Goal: Task Accomplishment & Management: Use online tool/utility

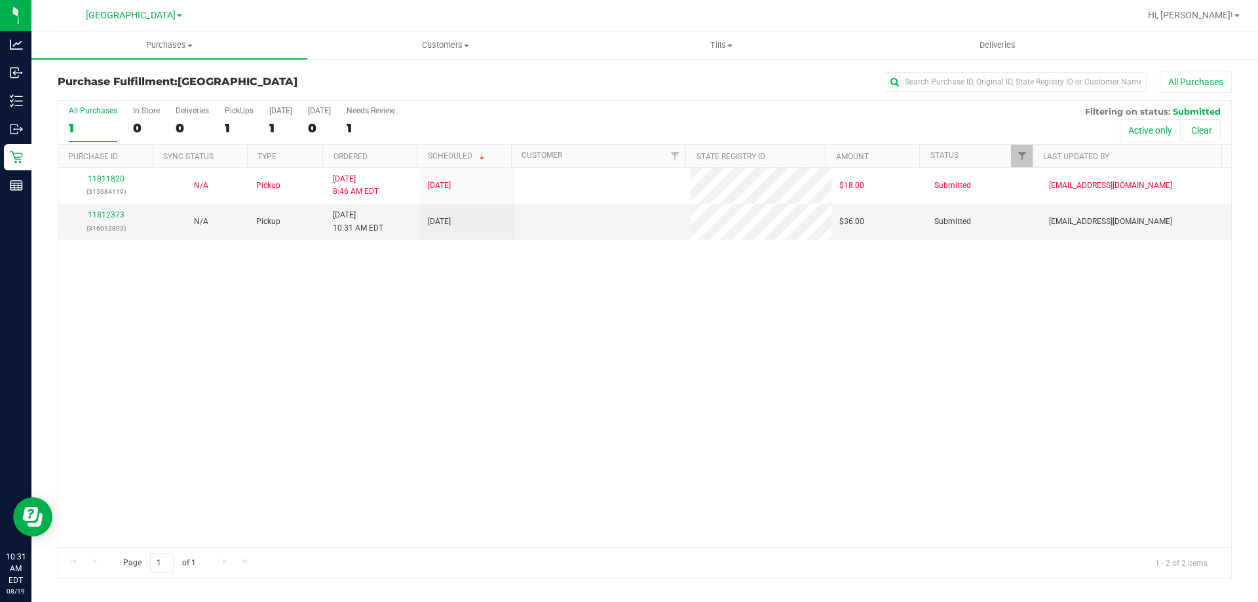
click at [334, 330] on div "11811820 (313684119) N/A Pickup [DATE] 8:46 AM EDT 8/19/2025 $18.00 Submitted […" at bounding box center [644, 357] width 1173 height 379
click at [107, 210] on div "11812373 (316012803)" at bounding box center [105, 221] width 79 height 25
click at [107, 216] on link "11812373" at bounding box center [106, 214] width 37 height 9
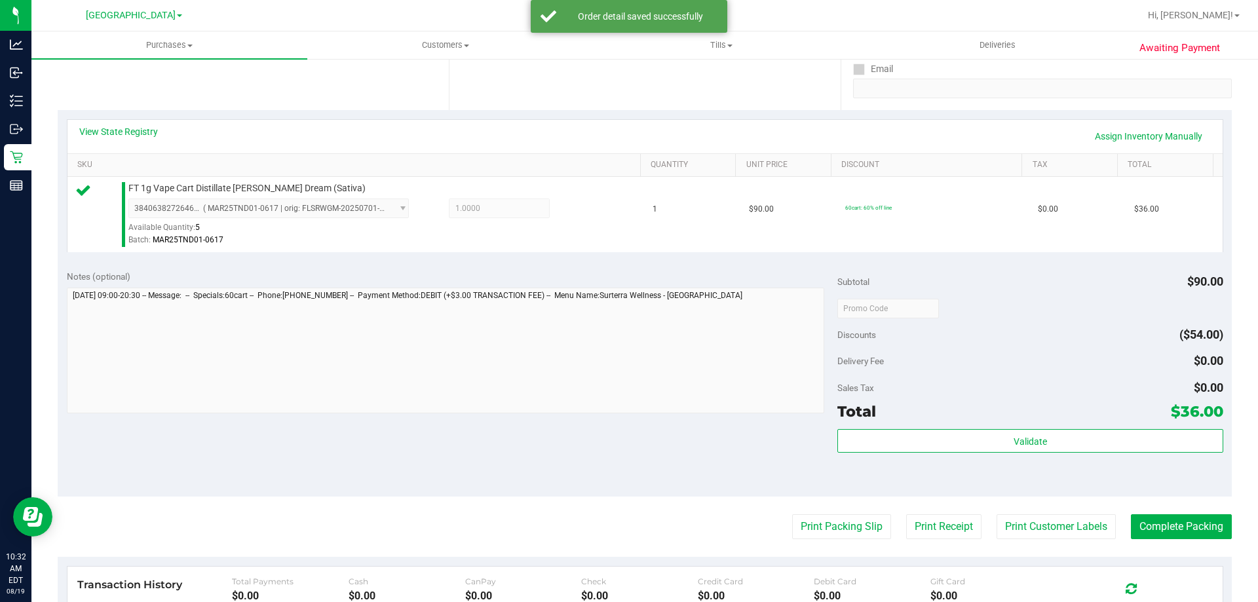
scroll to position [262, 0]
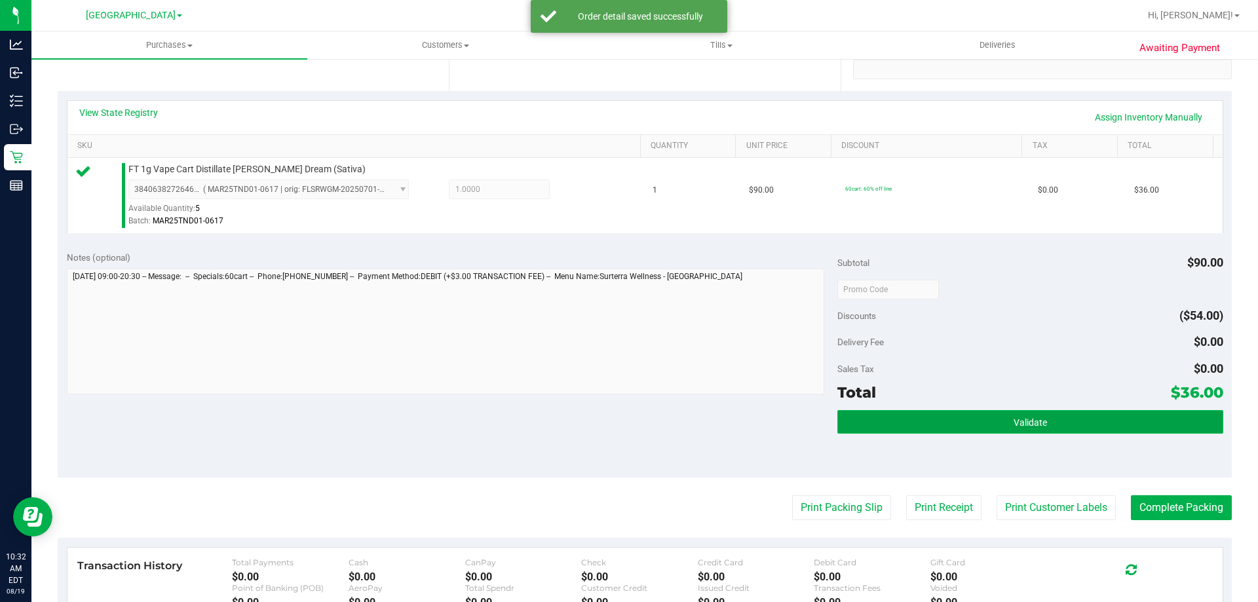
click at [1022, 428] on button "Validate" at bounding box center [1030, 422] width 385 height 24
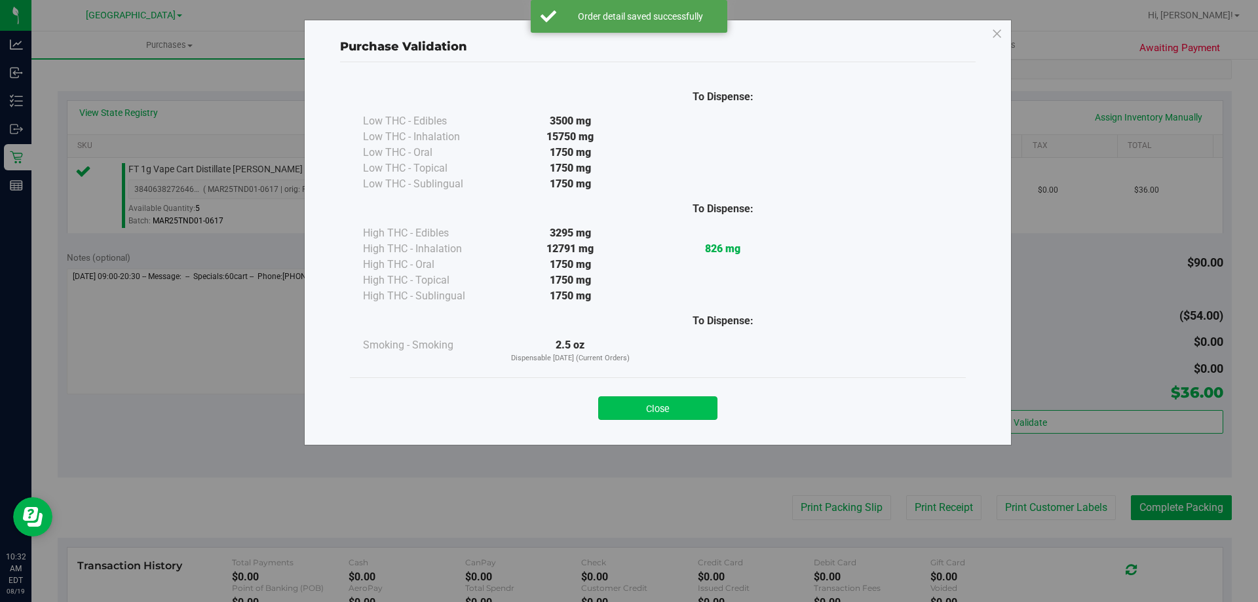
click at [684, 406] on button "Close" at bounding box center [657, 408] width 119 height 24
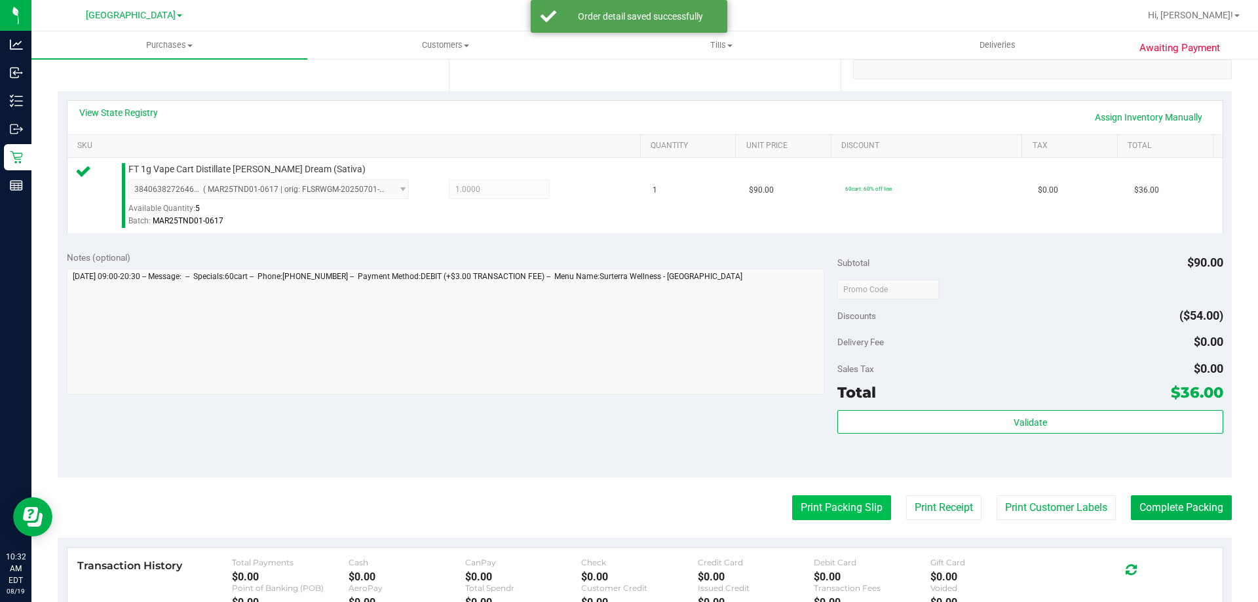
click at [796, 506] on button "Print Packing Slip" at bounding box center [841, 507] width 99 height 25
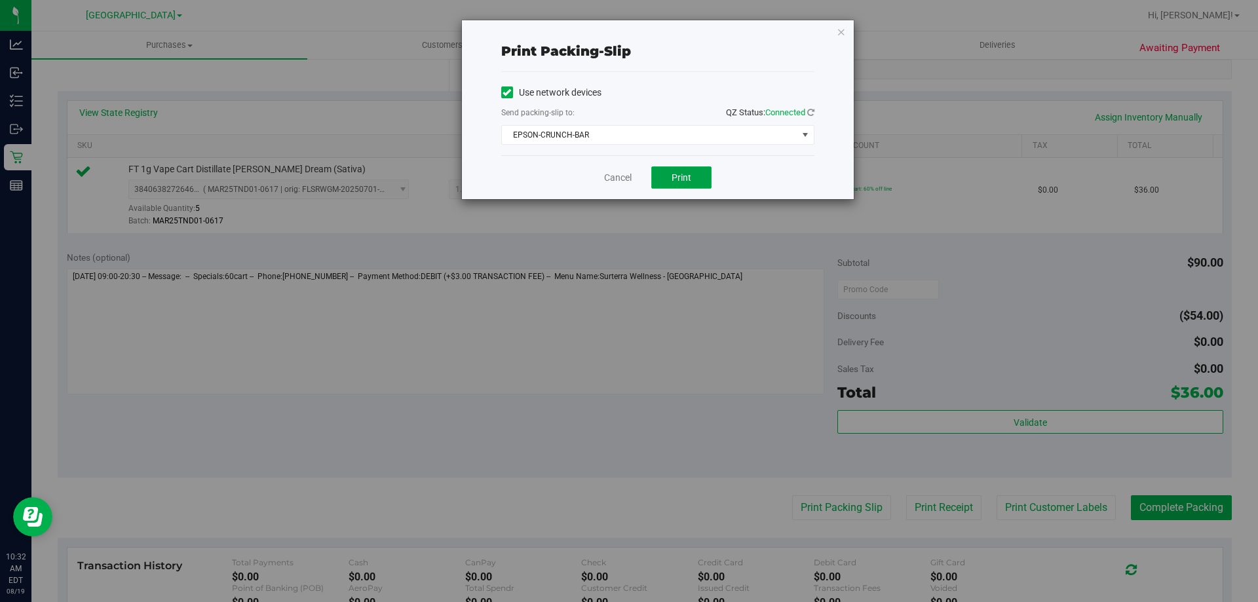
click at [680, 178] on span "Print" at bounding box center [682, 177] width 20 height 10
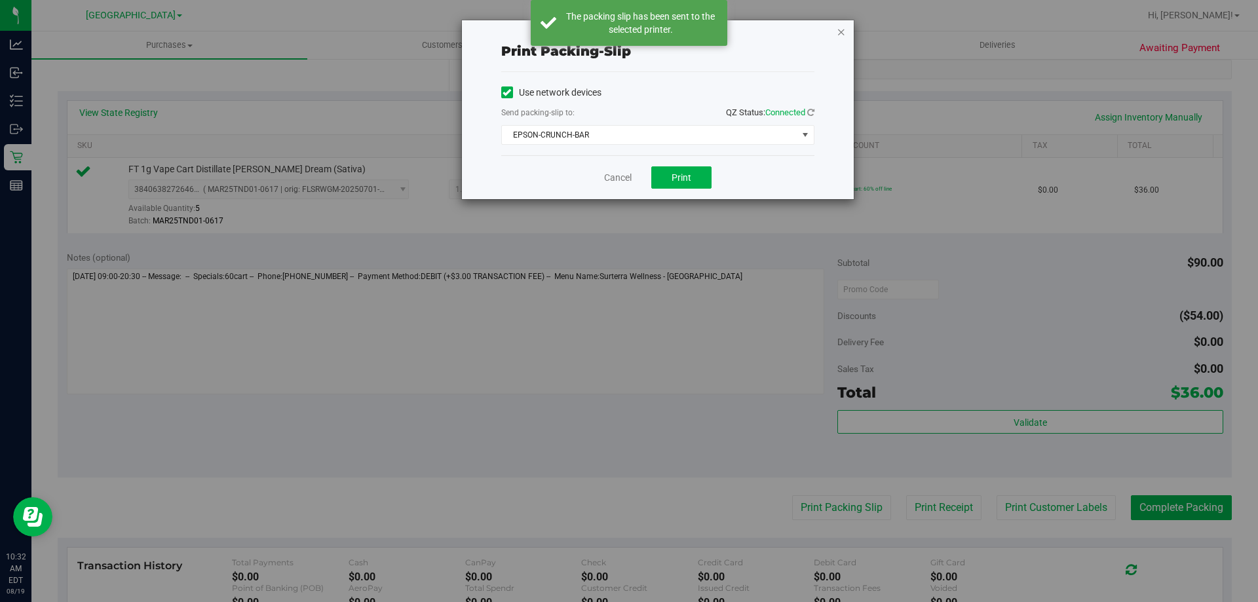
click at [841, 34] on icon "button" at bounding box center [841, 32] width 9 height 16
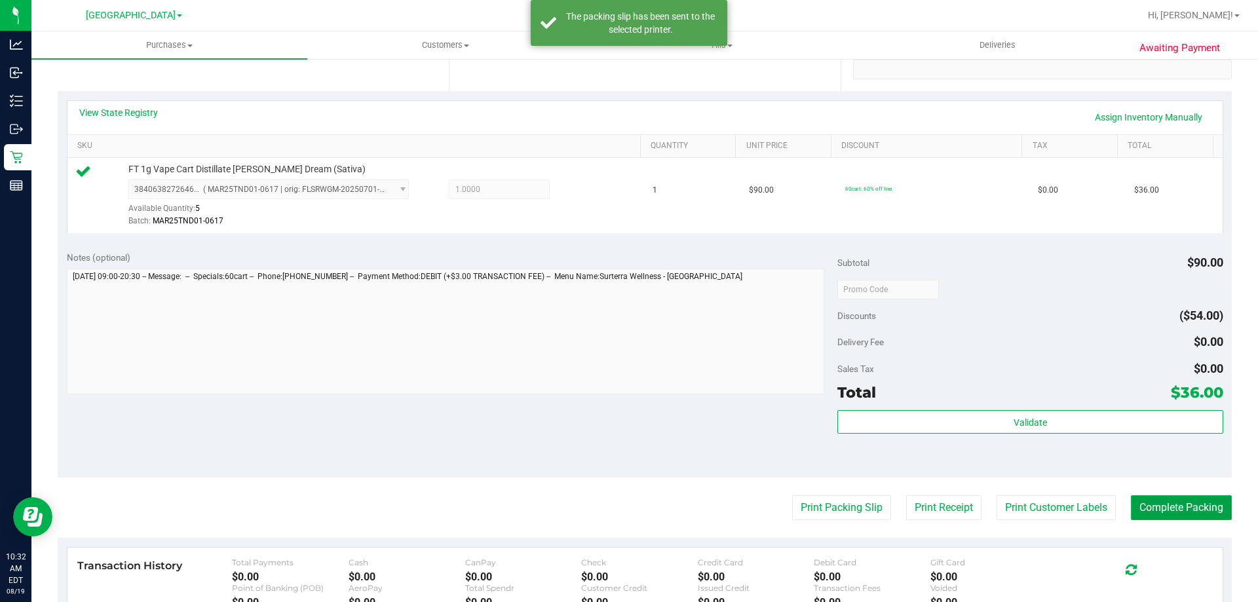
click at [1186, 506] on button "Complete Packing" at bounding box center [1181, 507] width 101 height 25
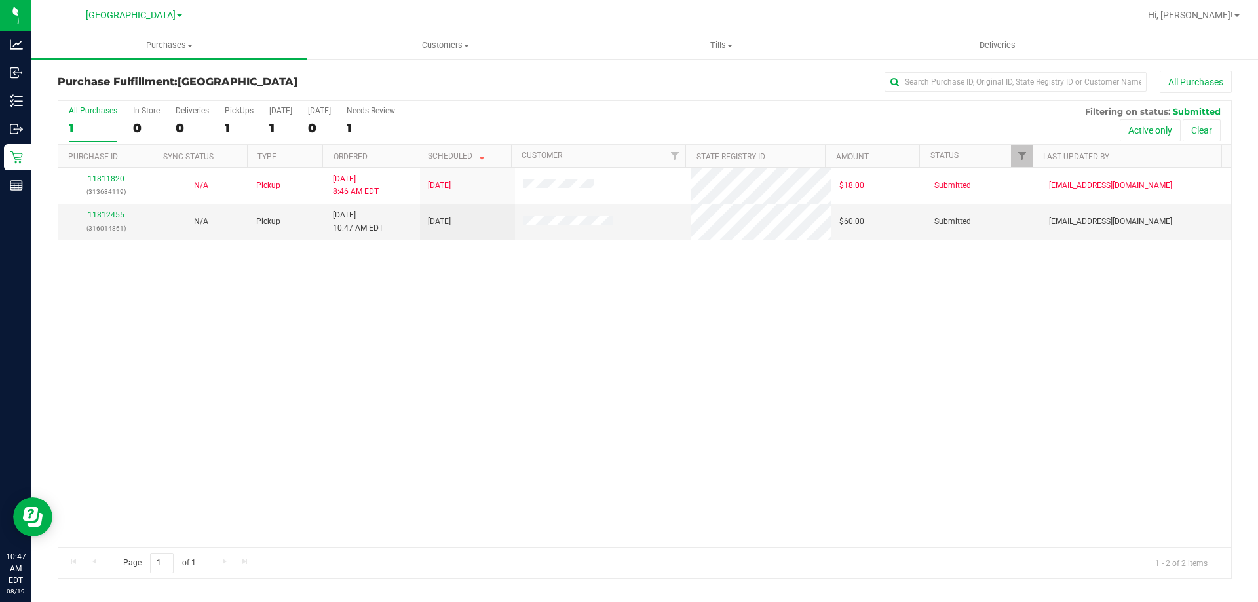
click at [564, 361] on div "11811820 (313684119) N/A Pickup [DATE] 8:46 AM EDT 8/19/2025 $18.00 Submitted […" at bounding box center [644, 357] width 1173 height 379
click at [100, 219] on link "11812455" at bounding box center [106, 214] width 37 height 9
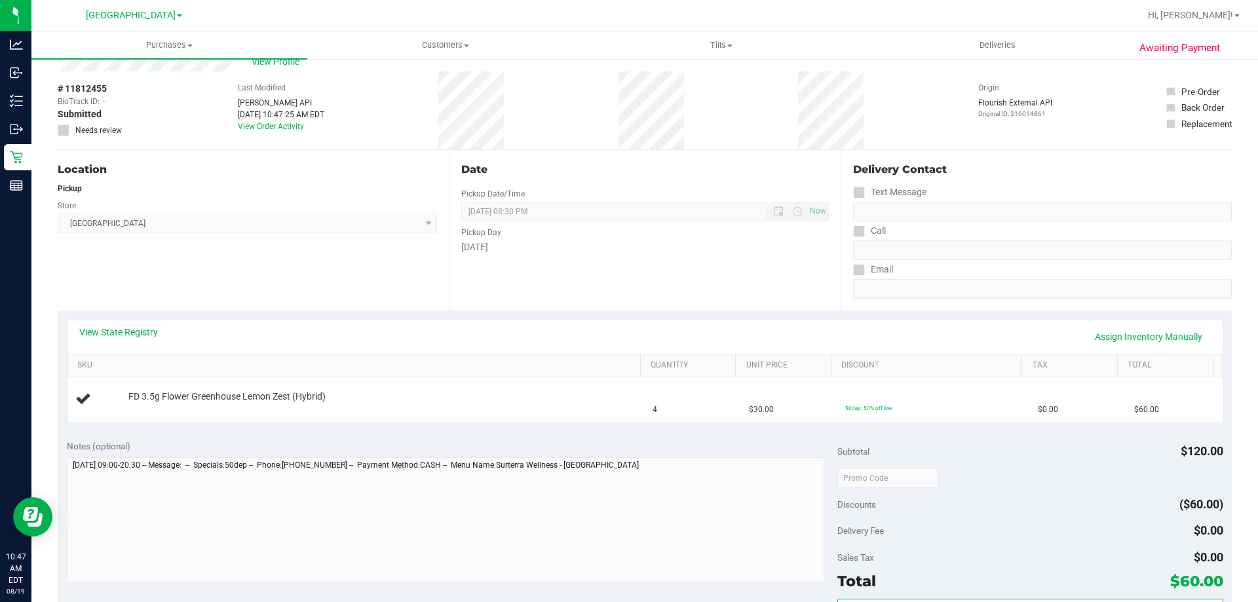
scroll to position [66, 0]
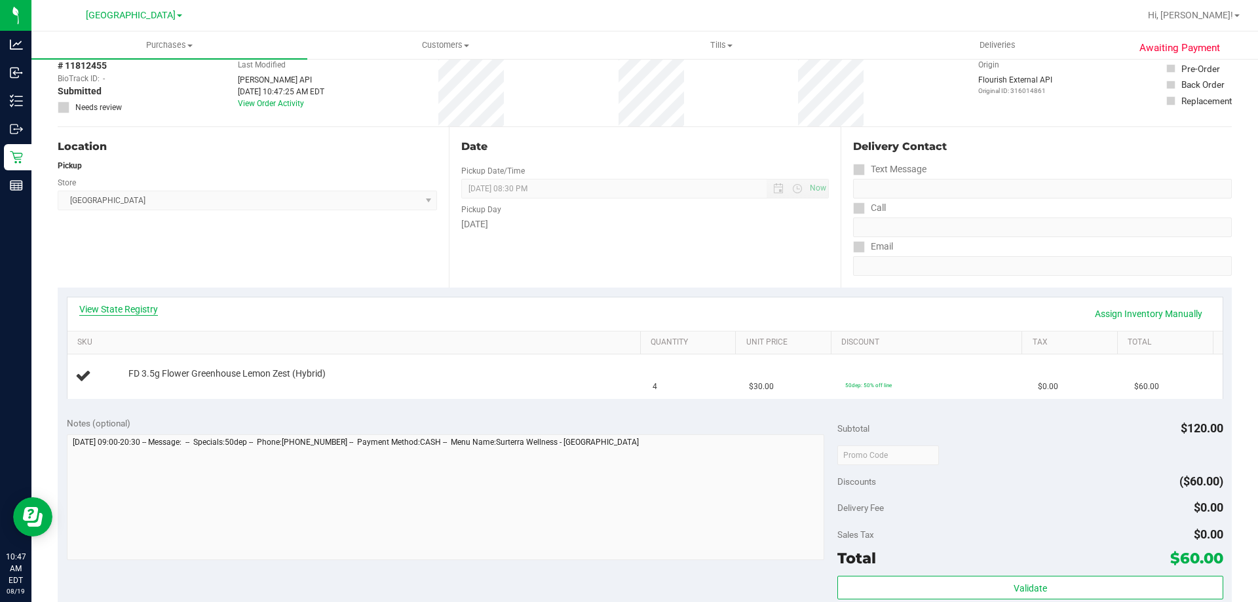
click at [140, 315] on link "View State Registry" at bounding box center [118, 309] width 79 height 13
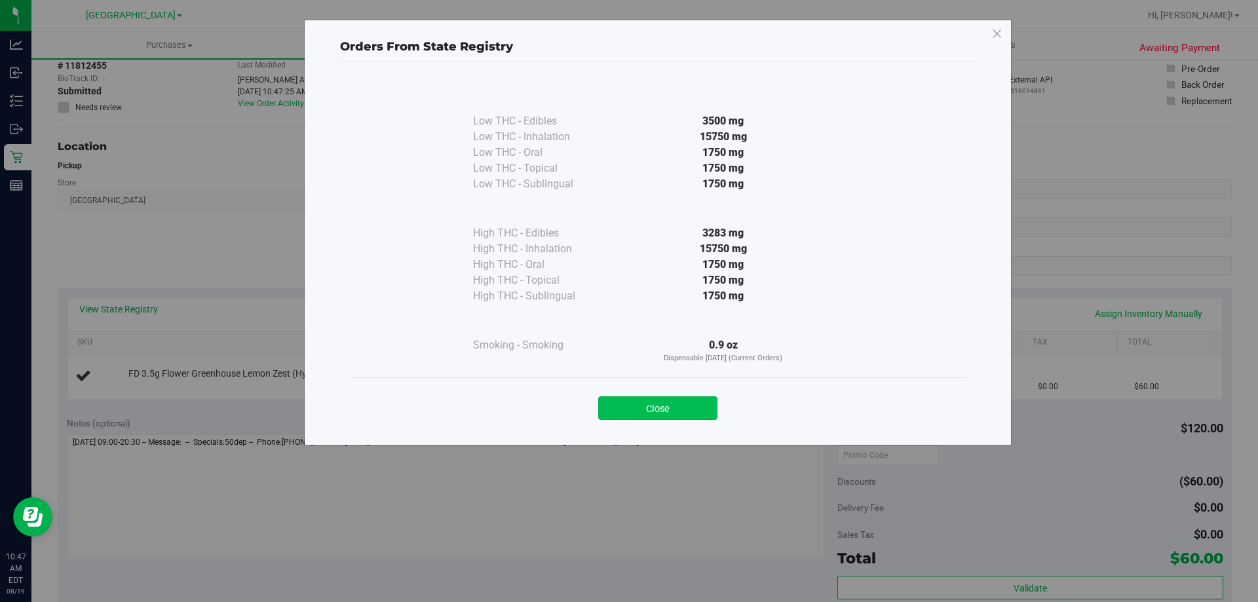
click at [659, 405] on button "Close" at bounding box center [657, 408] width 119 height 24
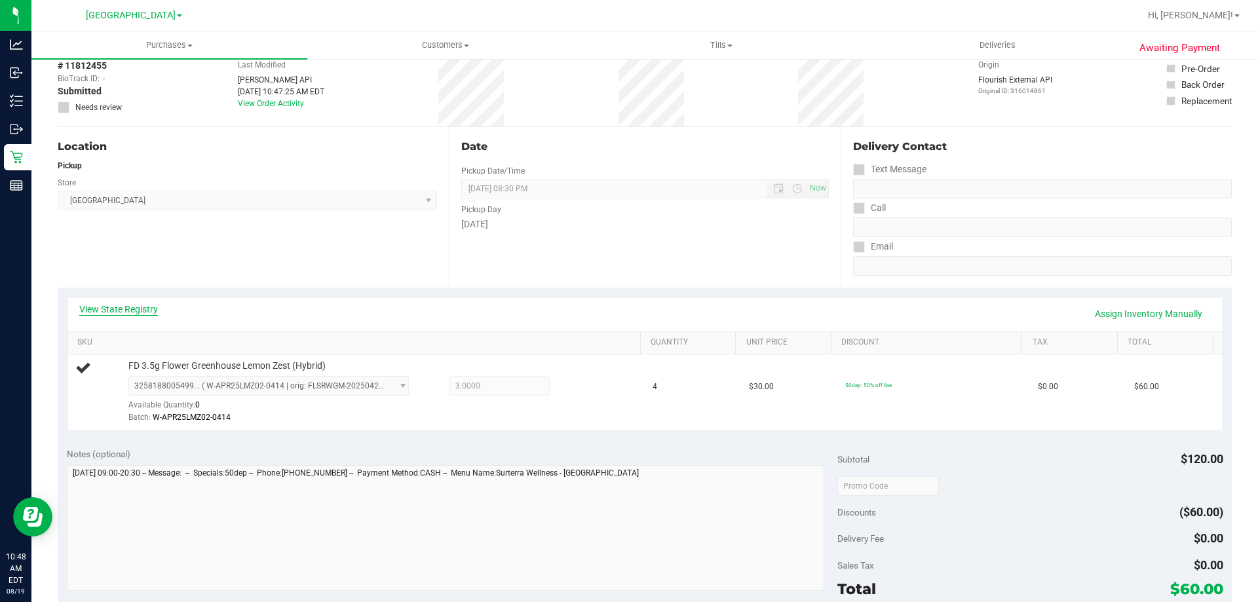
click at [132, 304] on link "View State Registry" at bounding box center [118, 309] width 79 height 13
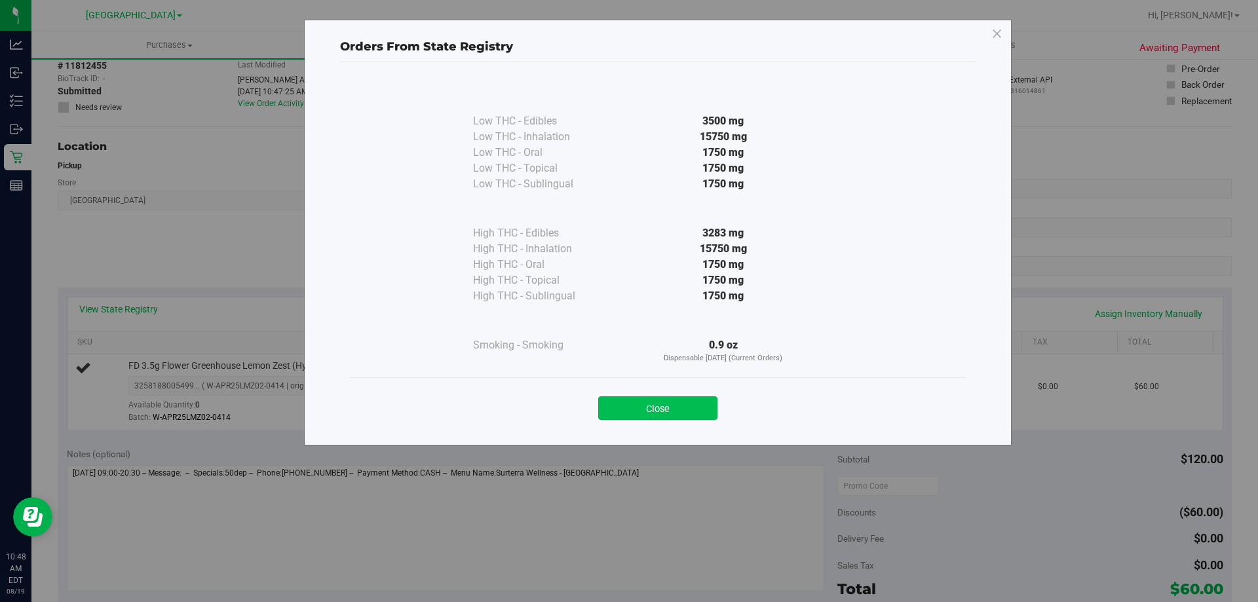
click at [698, 406] on button "Close" at bounding box center [657, 408] width 119 height 24
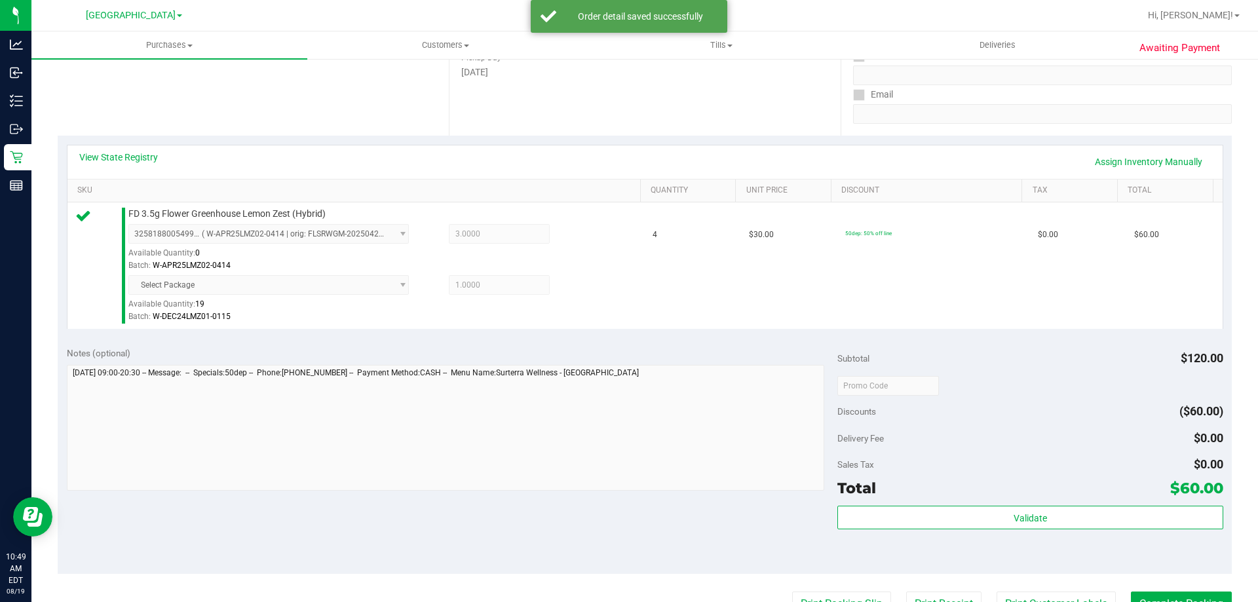
scroll to position [262, 0]
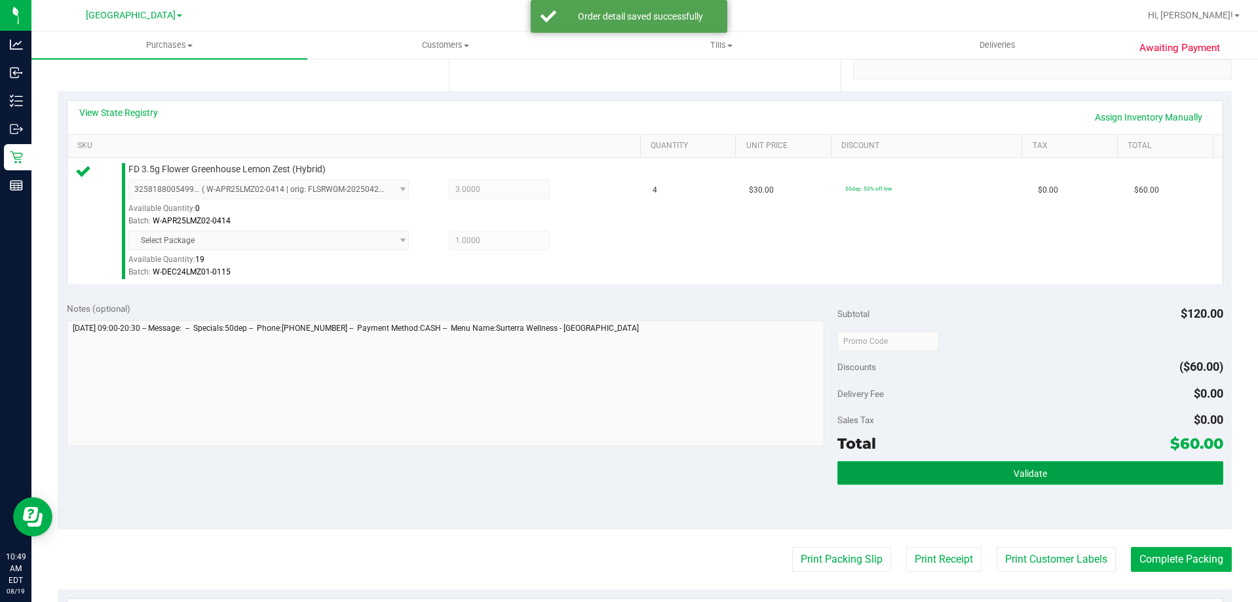
click at [1015, 469] on span "Validate" at bounding box center [1030, 474] width 33 height 10
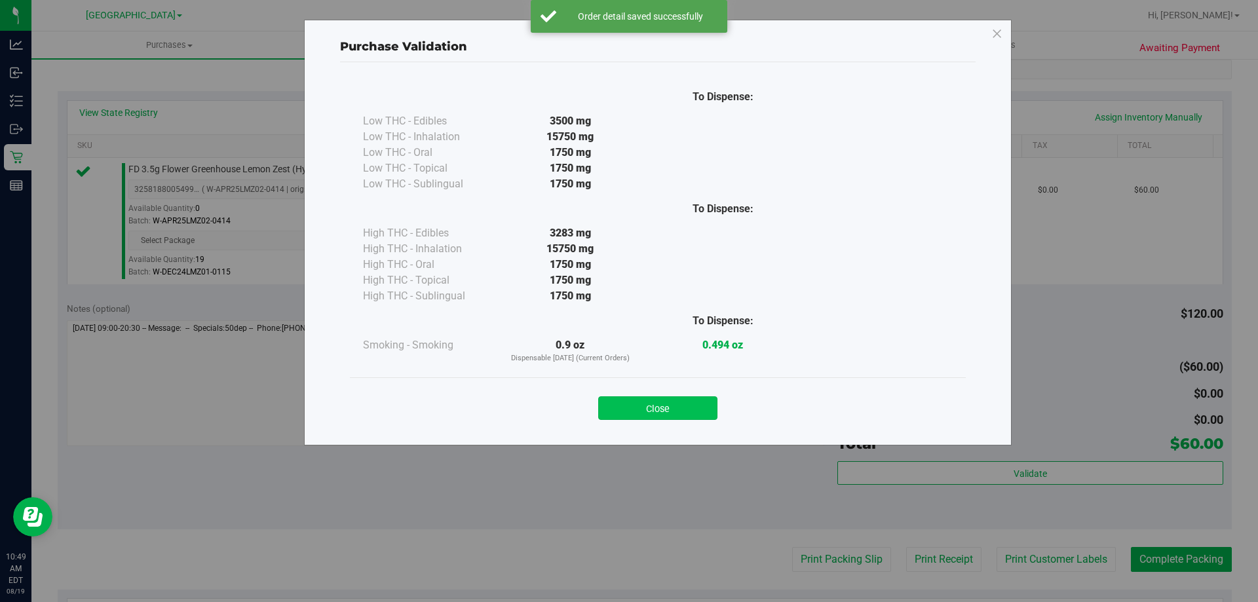
click at [676, 406] on button "Close" at bounding box center [657, 408] width 119 height 24
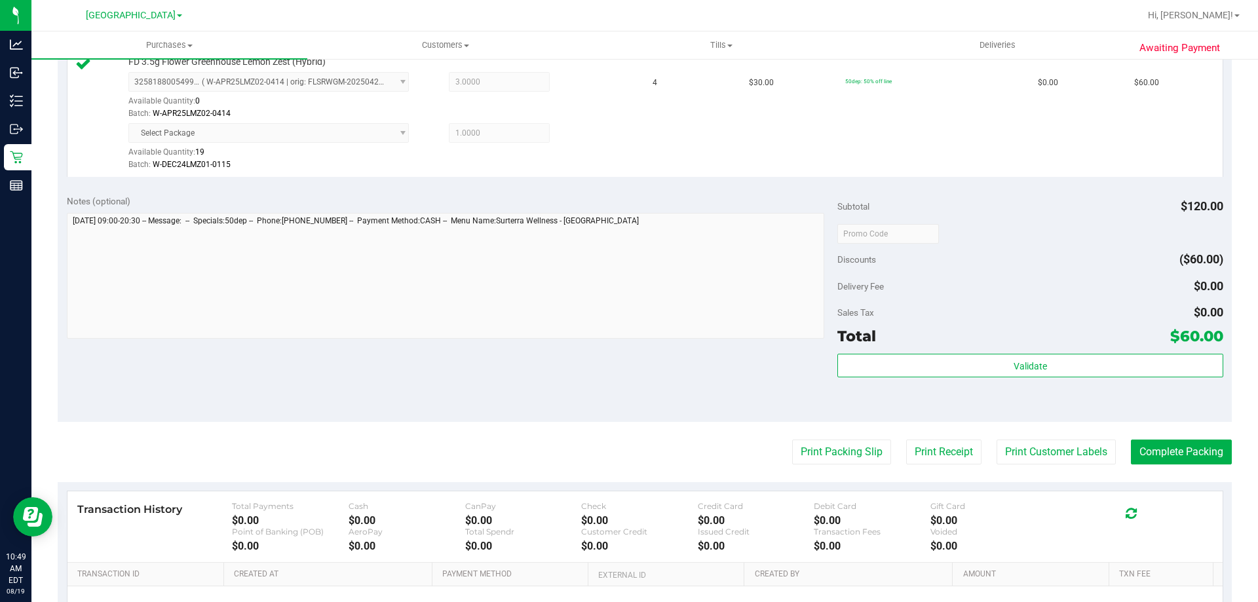
scroll to position [393, 0]
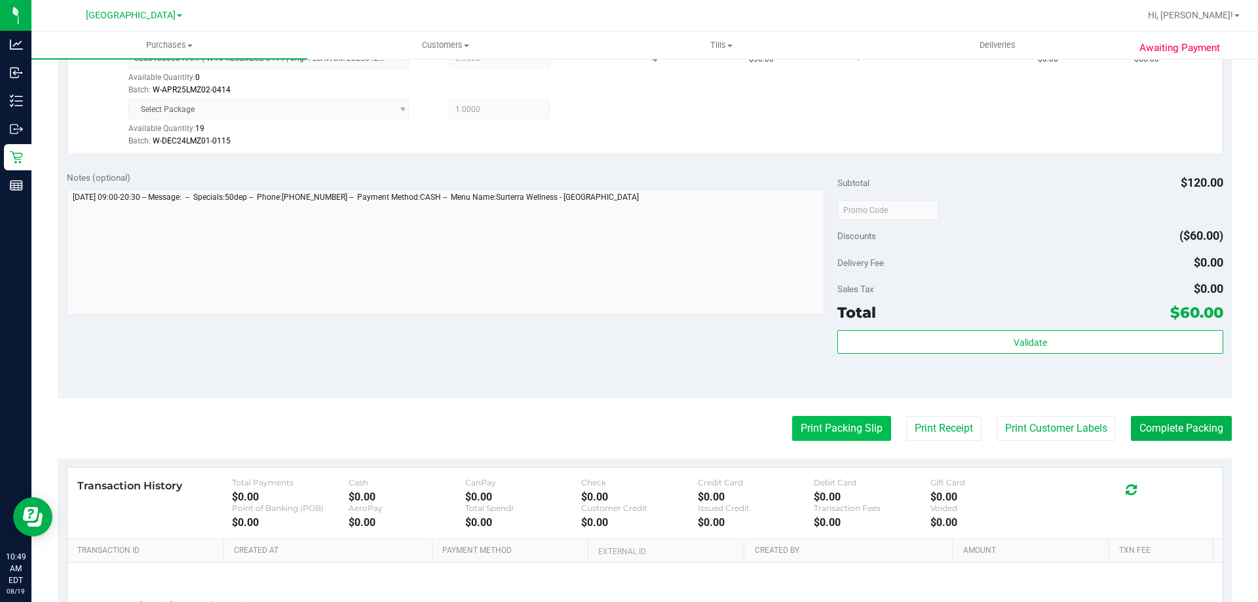
click at [805, 436] on button "Print Packing Slip" at bounding box center [841, 428] width 99 height 25
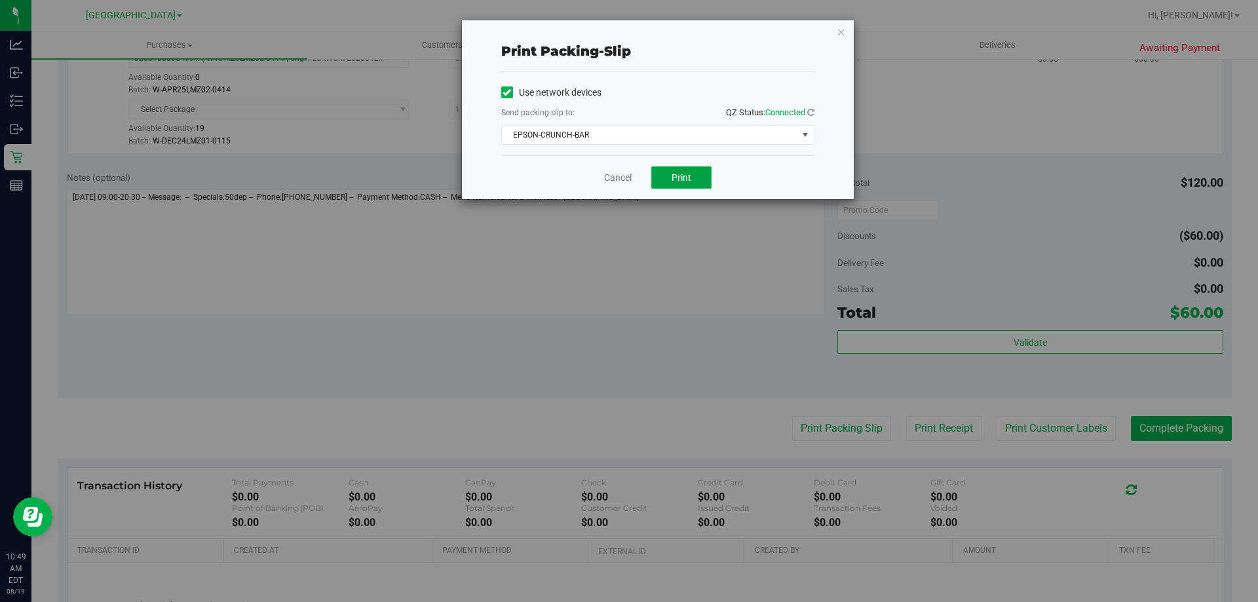
click at [691, 176] on span "Print" at bounding box center [682, 177] width 20 height 10
click at [845, 32] on icon "button" at bounding box center [841, 32] width 9 height 16
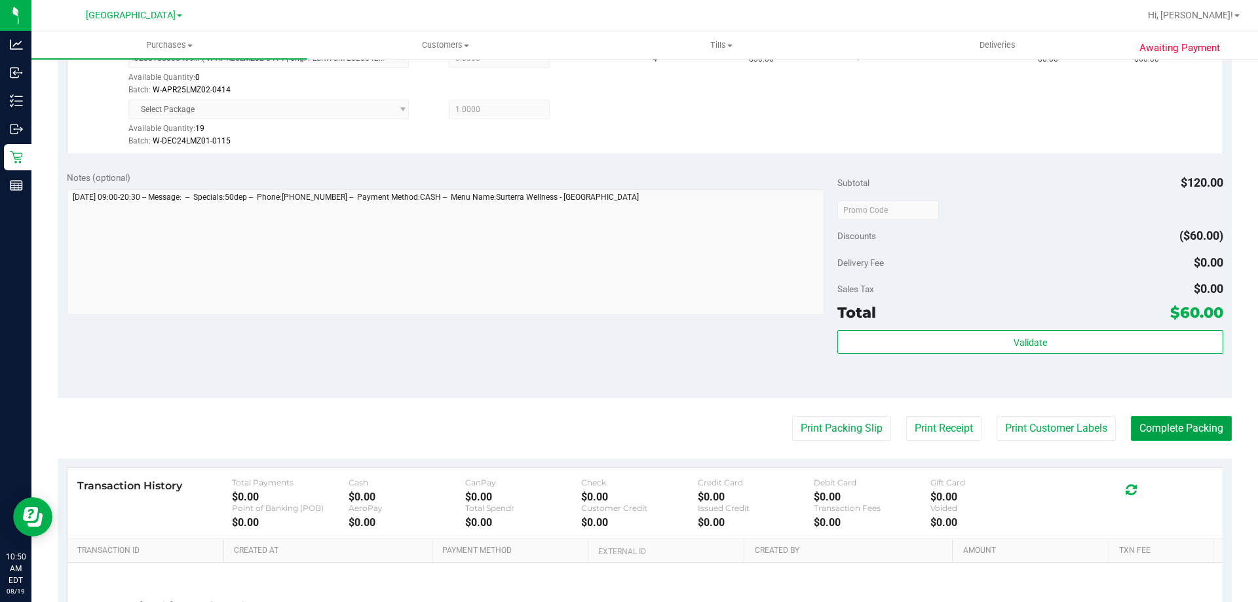
click at [1167, 424] on button "Complete Packing" at bounding box center [1181, 428] width 101 height 25
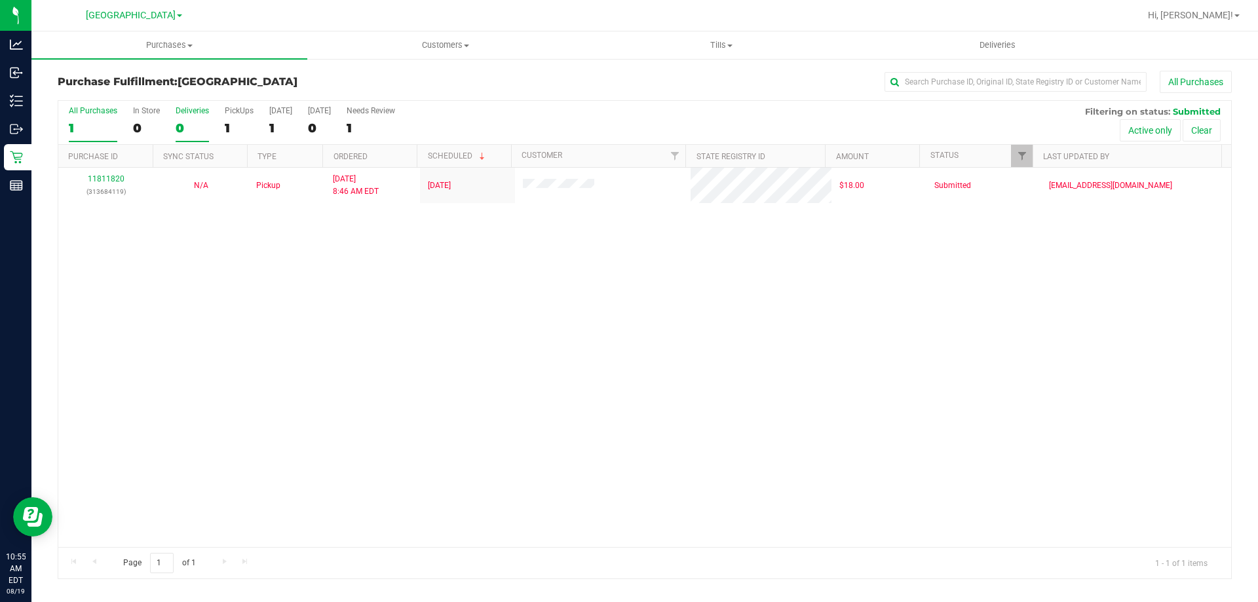
click at [189, 127] on div "0" at bounding box center [192, 128] width 33 height 15
click at [0, 0] on input "Deliveries 0" at bounding box center [0, 0] width 0 height 0
click at [202, 125] on div "0" at bounding box center [192, 128] width 33 height 15
click at [0, 0] on input "Deliveries 0" at bounding box center [0, 0] width 0 height 0
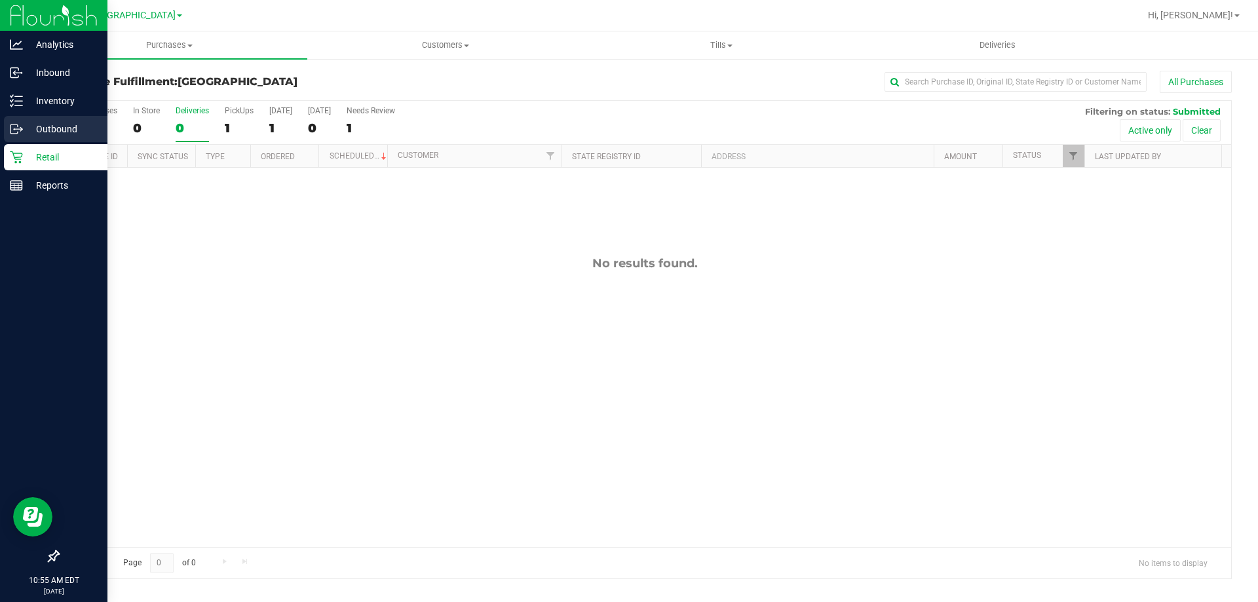
click at [23, 123] on p "Outbound" at bounding box center [62, 129] width 79 height 16
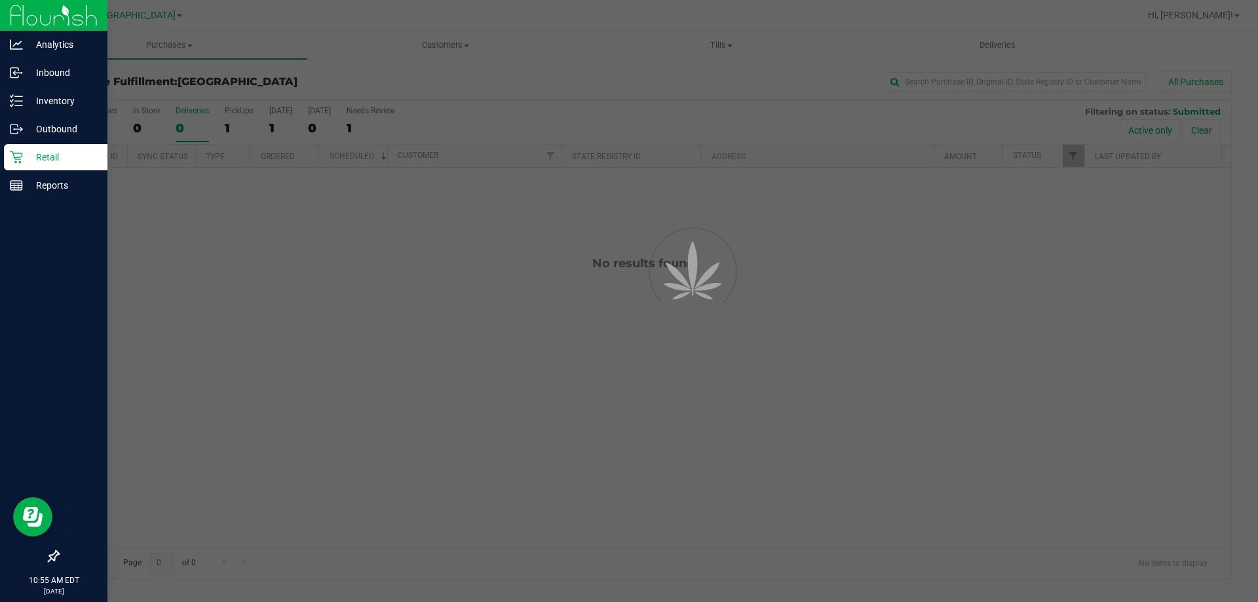
click at [19, 157] on icon at bounding box center [16, 157] width 12 height 12
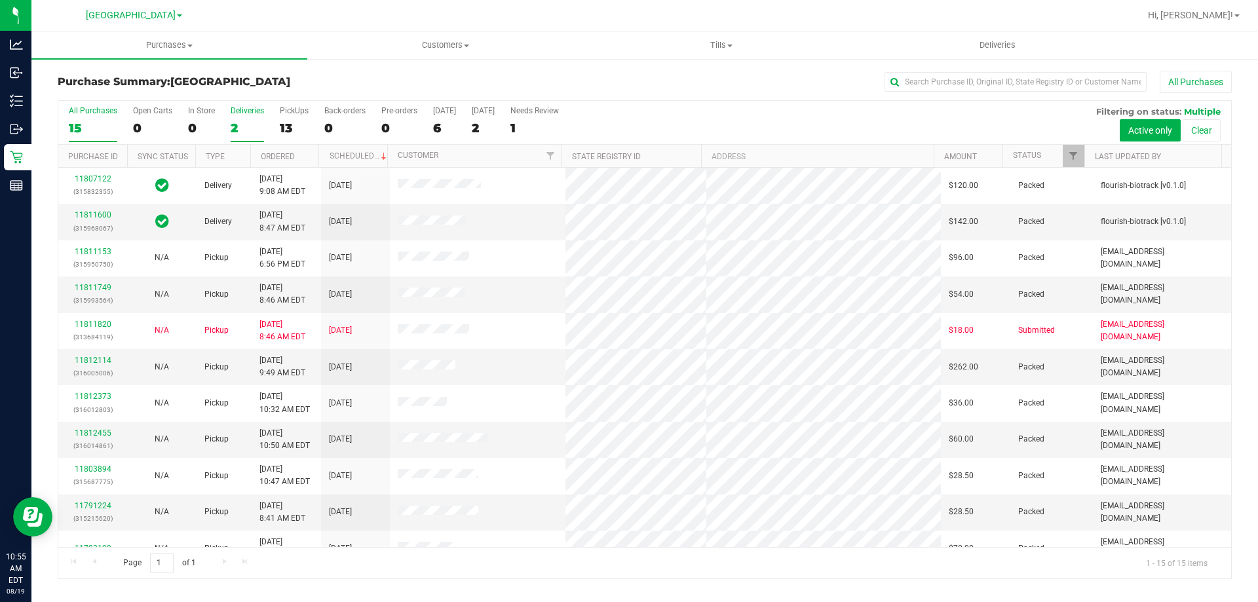
click at [238, 130] on div "2" at bounding box center [247, 128] width 33 height 15
click at [0, 0] on input "Deliveries 2" at bounding box center [0, 0] width 0 height 0
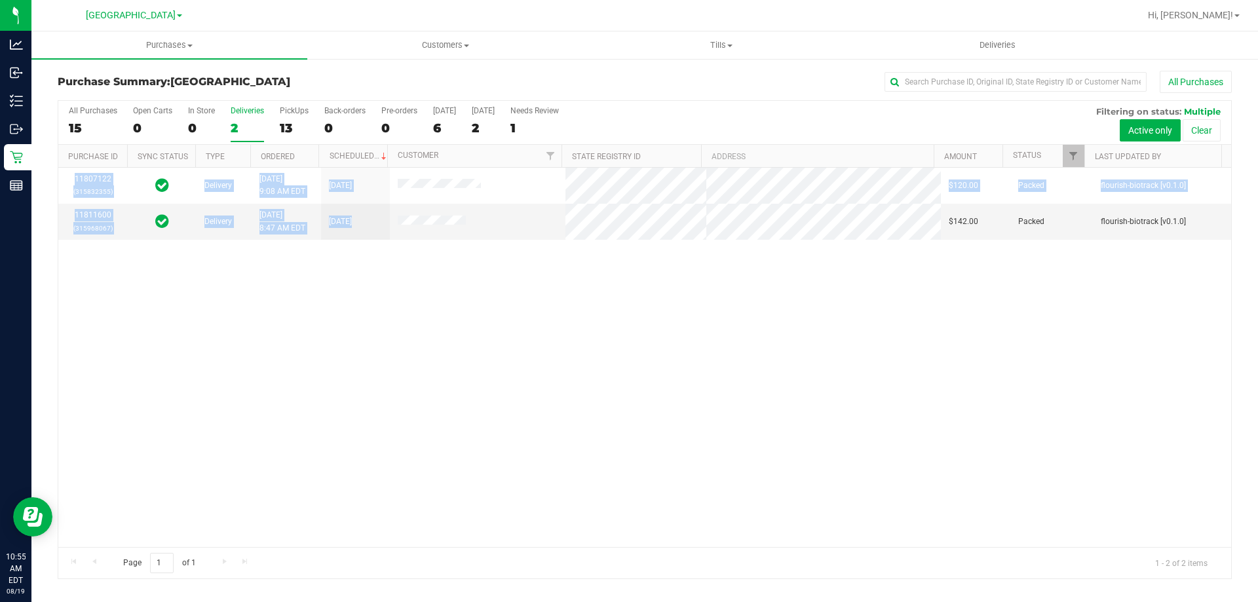
click at [791, 243] on div "11807122 (315832355) Delivery 8/18/2025 9:08 AM EDT 8/20/2025 $120.00 Packed fl…" at bounding box center [644, 357] width 1173 height 379
click at [789, 242] on div "11807122 (315832355) Delivery 8/18/2025 9:08 AM EDT 8/20/2025 $120.00 Packed fl…" at bounding box center [644, 357] width 1173 height 379
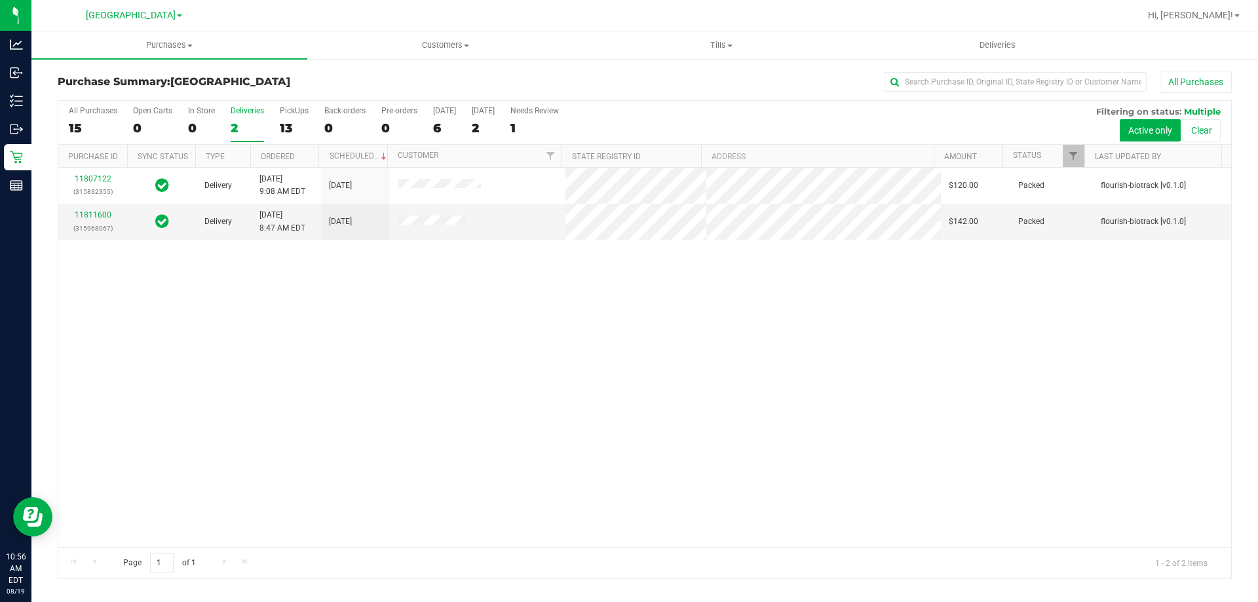
click at [569, 435] on div "11807122 (315832355) Delivery 8/18/2025 9:08 AM EDT 8/20/2025 $120.00 Packed fl…" at bounding box center [644, 357] width 1173 height 379
click at [305, 121] on div "13" at bounding box center [294, 128] width 29 height 15
click at [0, 0] on input "PickUps 13" at bounding box center [0, 0] width 0 height 0
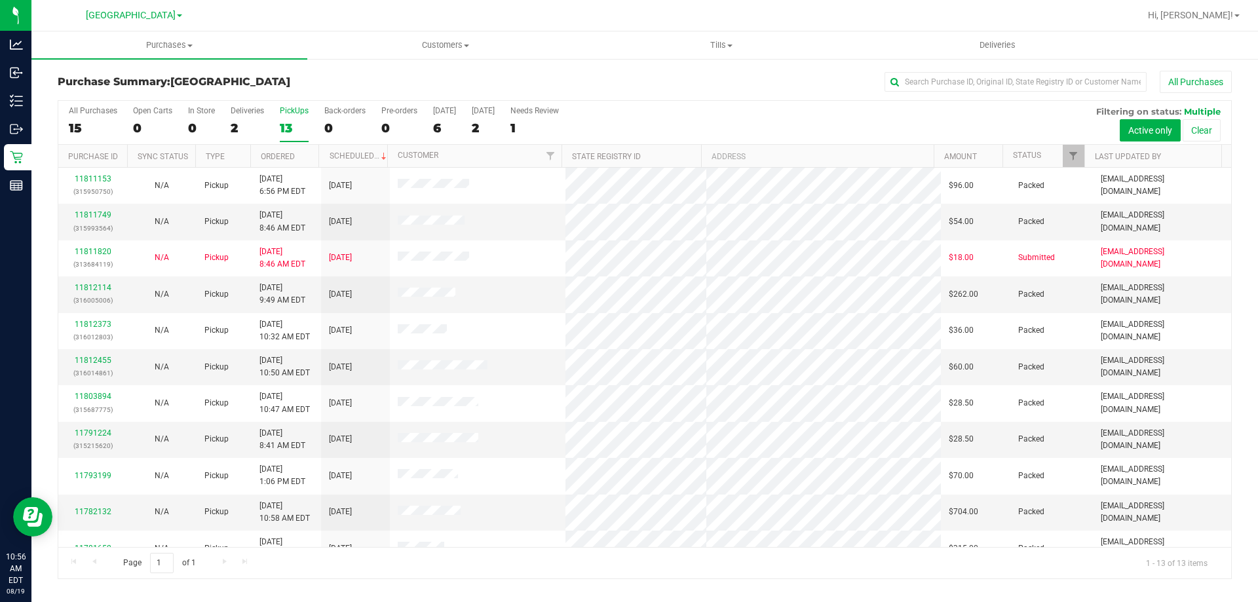
click at [660, 94] on div "Purchase Summary: North Port WC All Purchases" at bounding box center [645, 85] width 1174 height 29
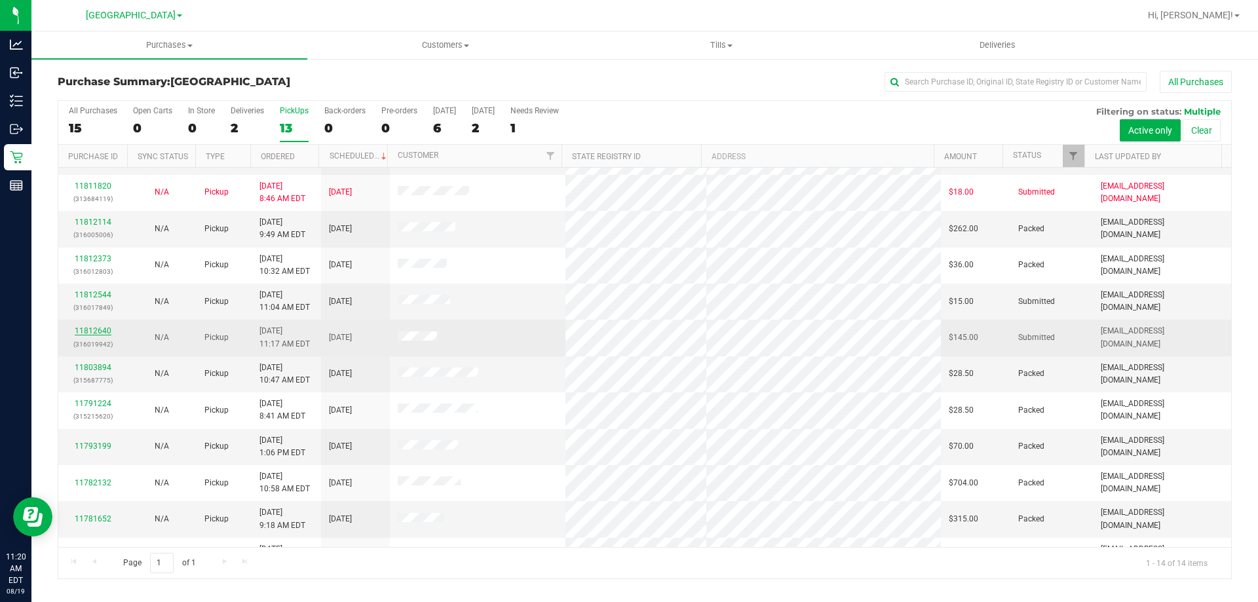
click at [94, 334] on link "11812640" at bounding box center [93, 330] width 37 height 9
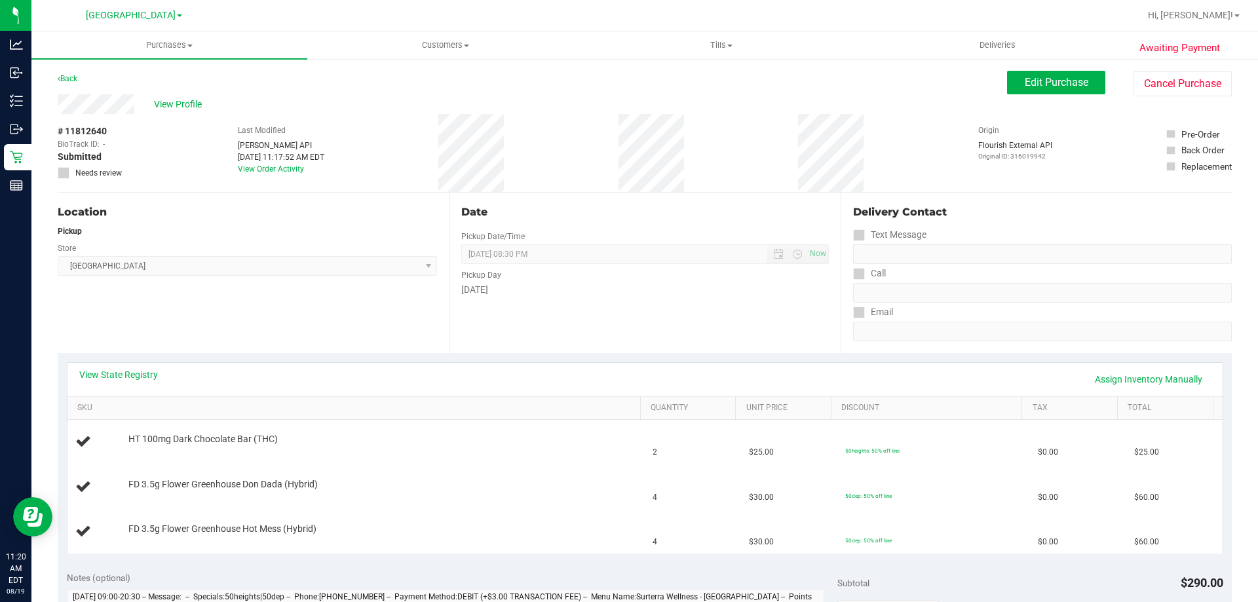
click at [77, 85] on div "Back" at bounding box center [68, 79] width 20 height 16
click at [73, 79] on link "Back" at bounding box center [68, 78] width 20 height 9
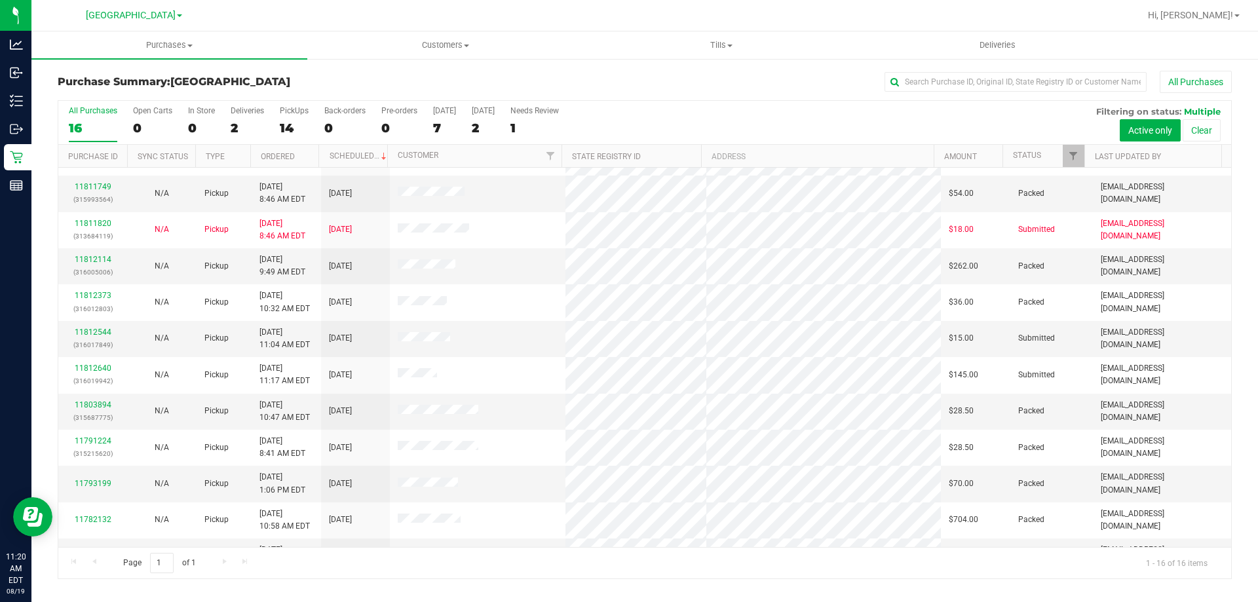
scroll to position [131, 0]
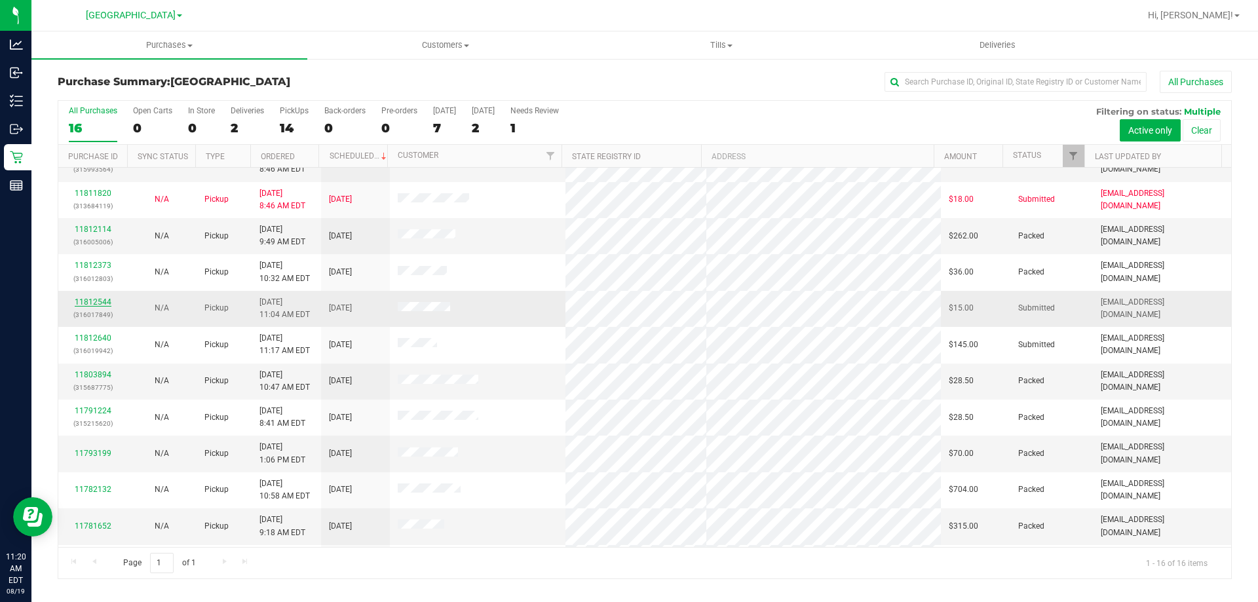
click at [102, 302] on link "11812544" at bounding box center [93, 302] width 37 height 9
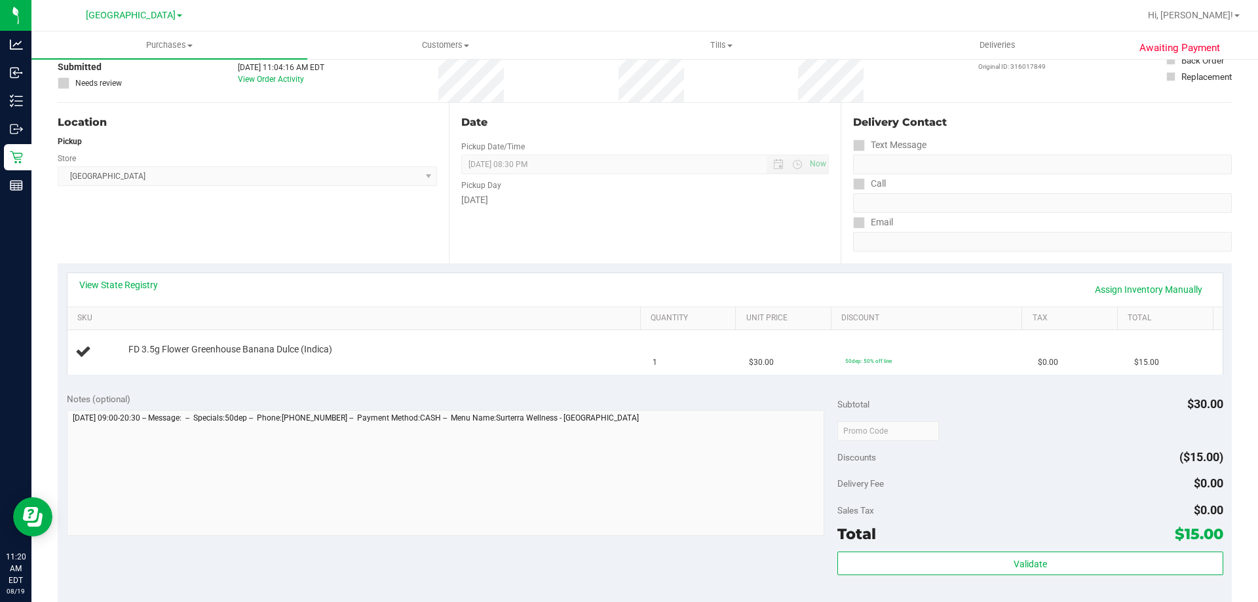
scroll to position [131, 0]
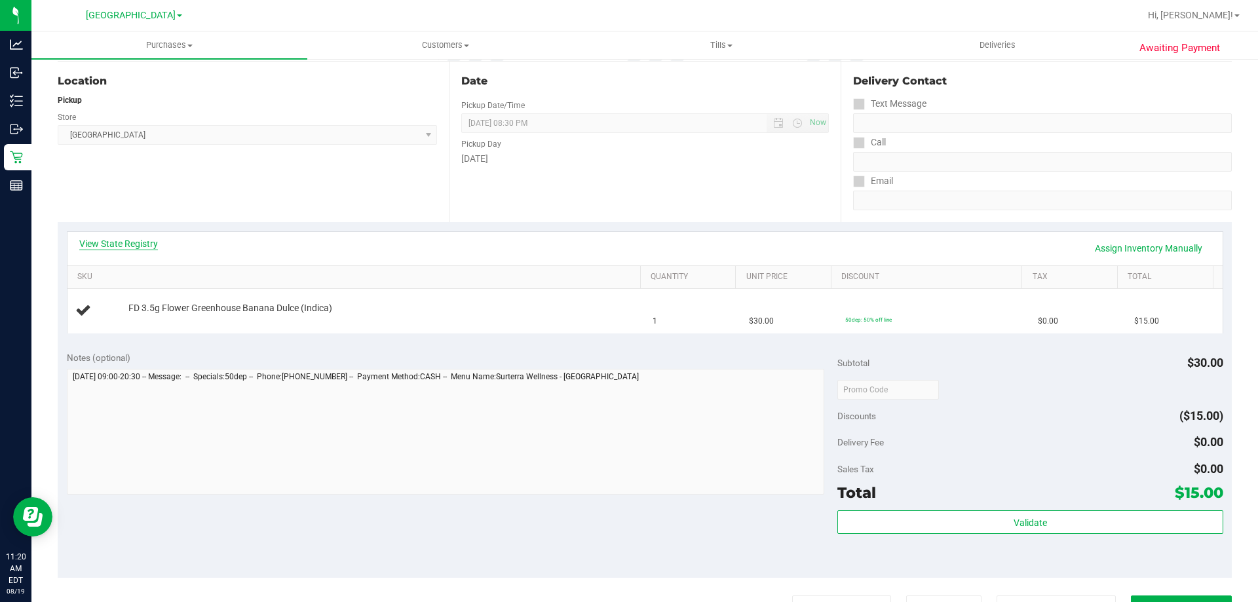
click at [150, 246] on link "View State Registry" at bounding box center [118, 243] width 79 height 13
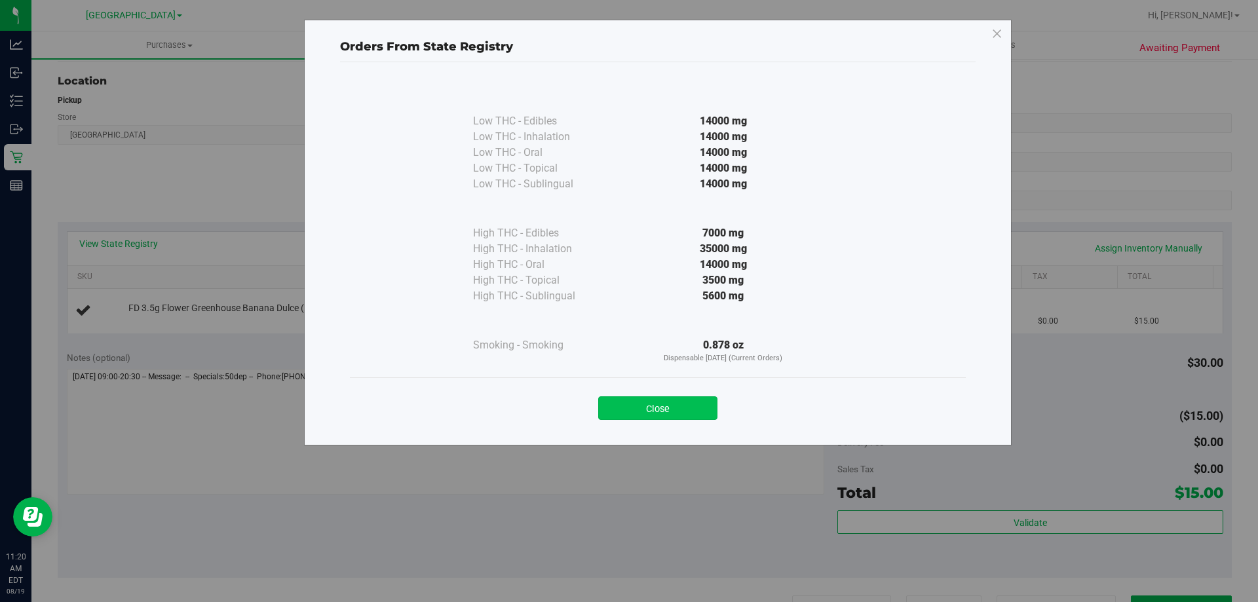
click at [699, 402] on button "Close" at bounding box center [657, 408] width 119 height 24
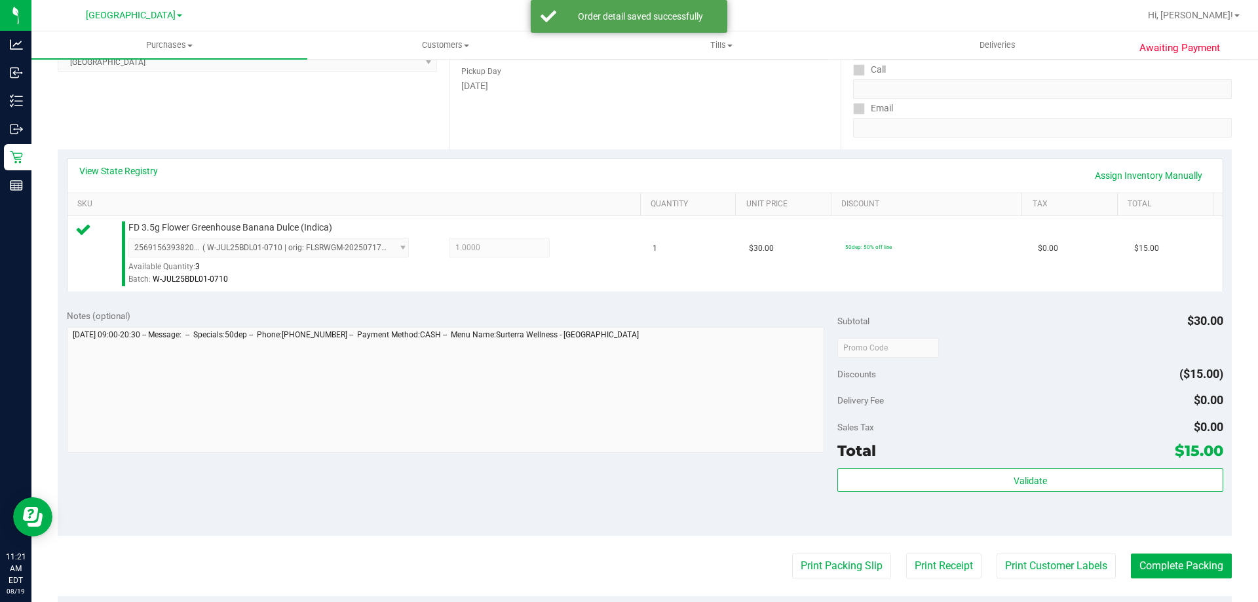
scroll to position [262, 0]
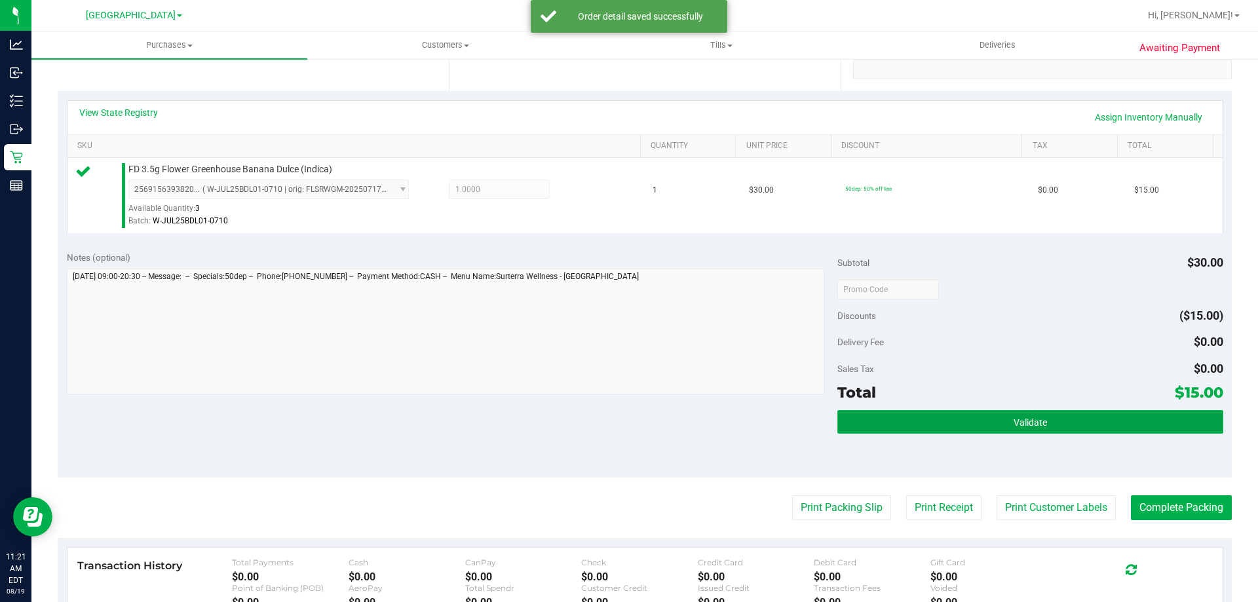
click at [1081, 427] on button "Validate" at bounding box center [1030, 422] width 385 height 24
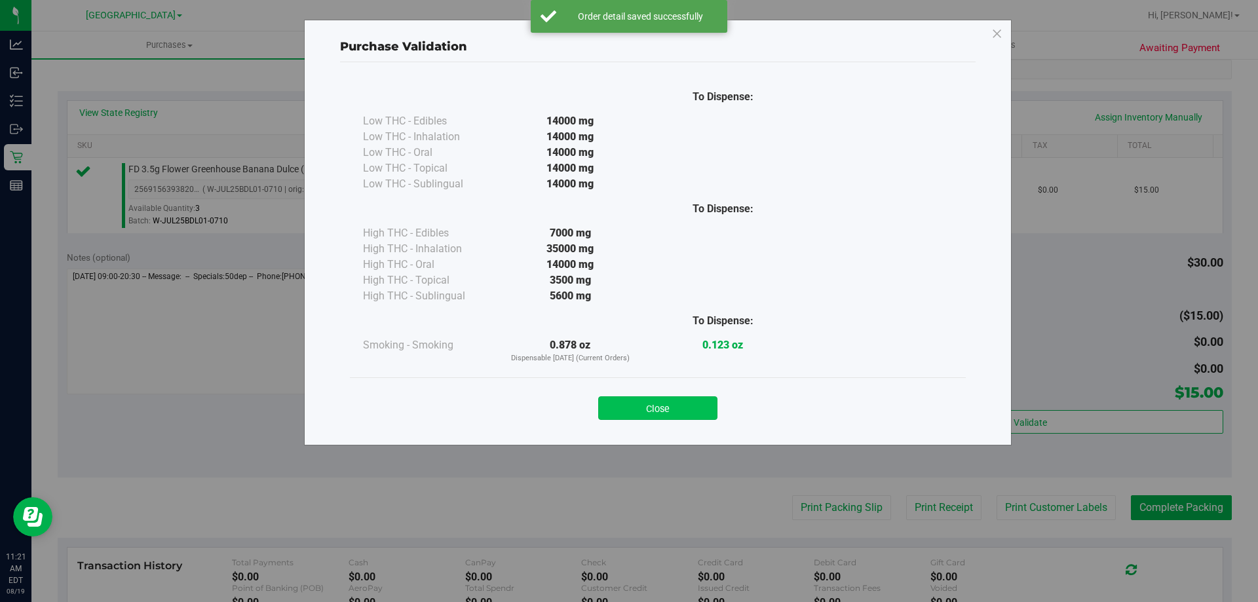
click at [697, 396] on button "Close" at bounding box center [657, 408] width 119 height 24
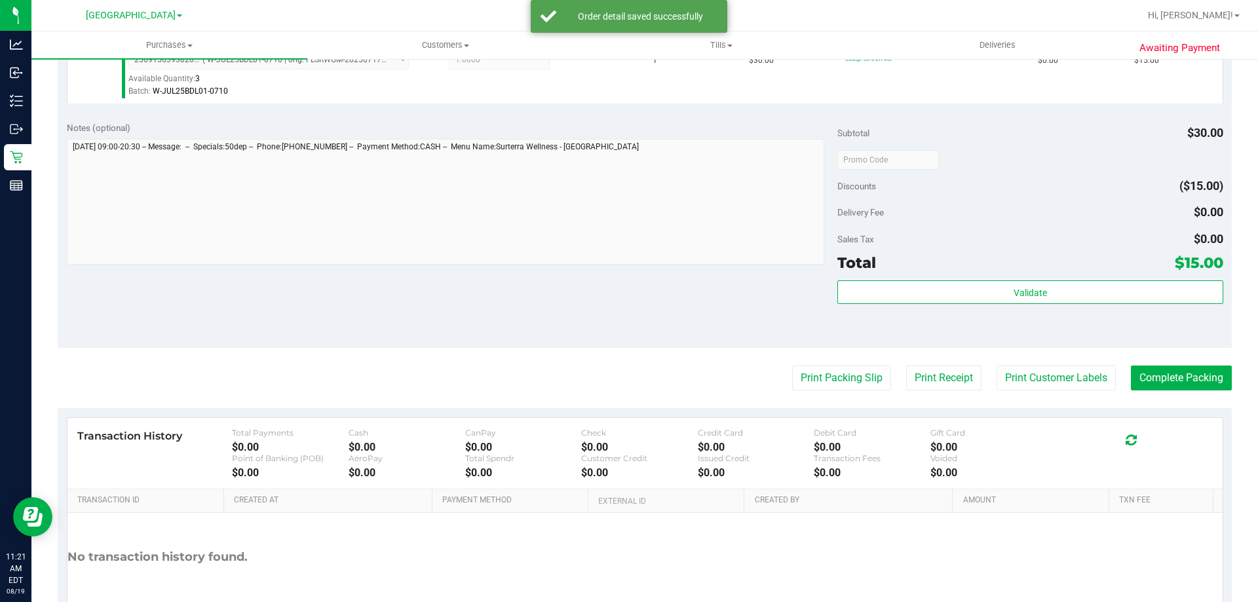
scroll to position [393, 0]
click at [829, 370] on button "Print Packing Slip" at bounding box center [841, 376] width 99 height 25
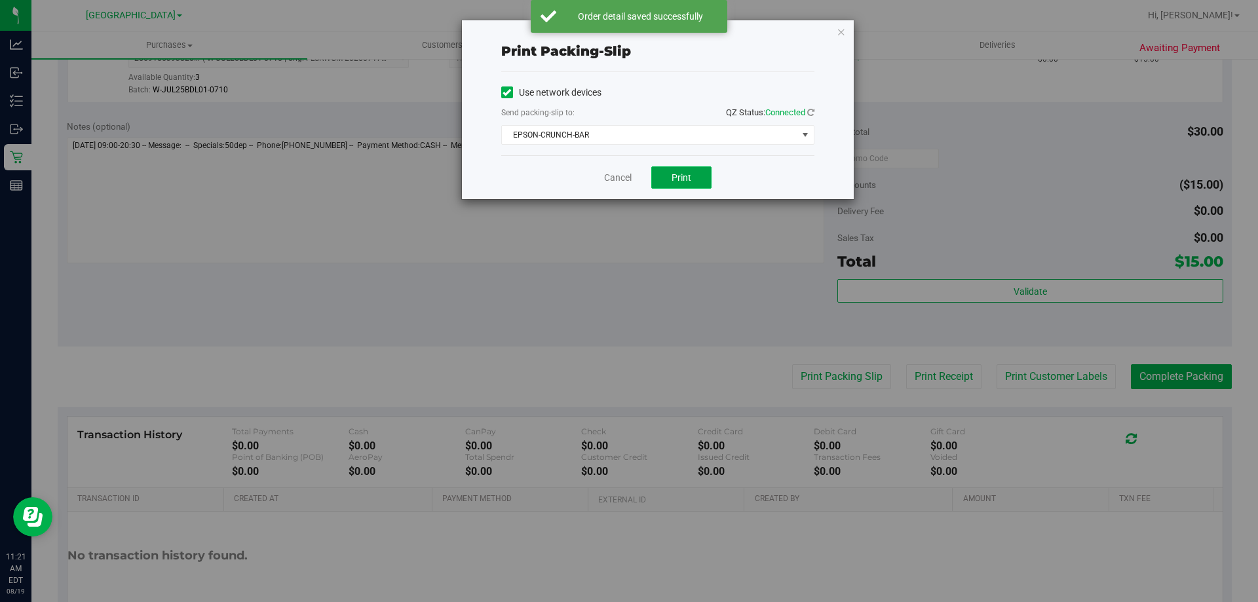
click at [704, 175] on button "Print" at bounding box center [681, 177] width 60 height 22
click at [847, 30] on div "Print packing-slip Use network devices Send packing-slip to: QZ Status: Connect…" at bounding box center [658, 109] width 392 height 179
click at [839, 35] on icon "button" at bounding box center [841, 32] width 9 height 16
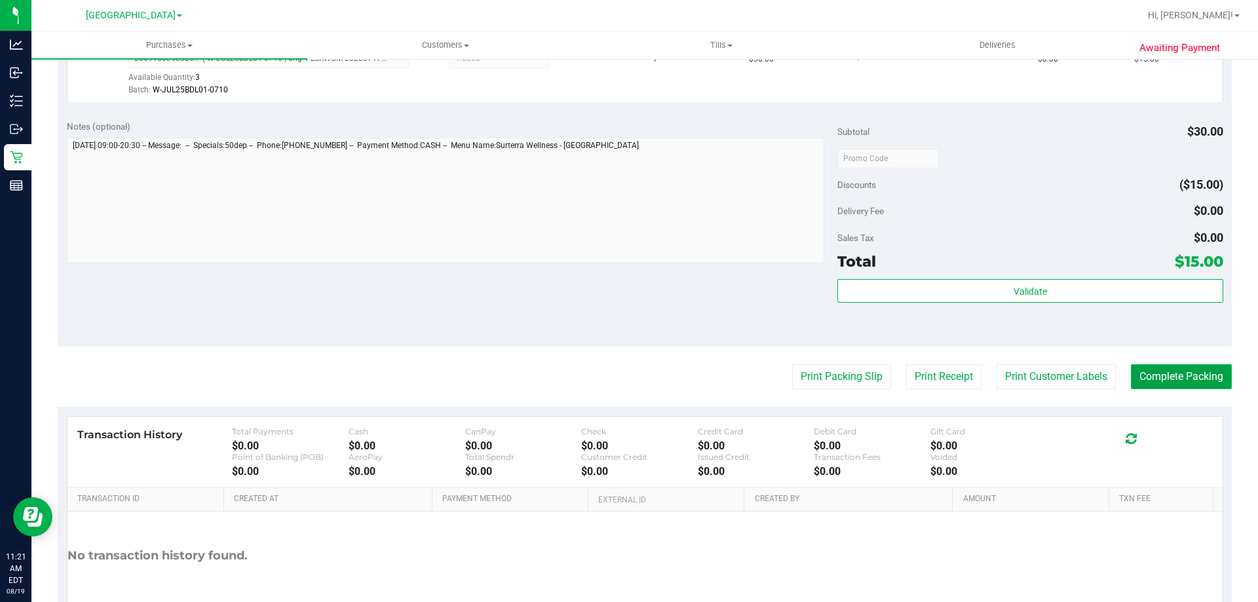
click at [1152, 379] on button "Complete Packing" at bounding box center [1181, 376] width 101 height 25
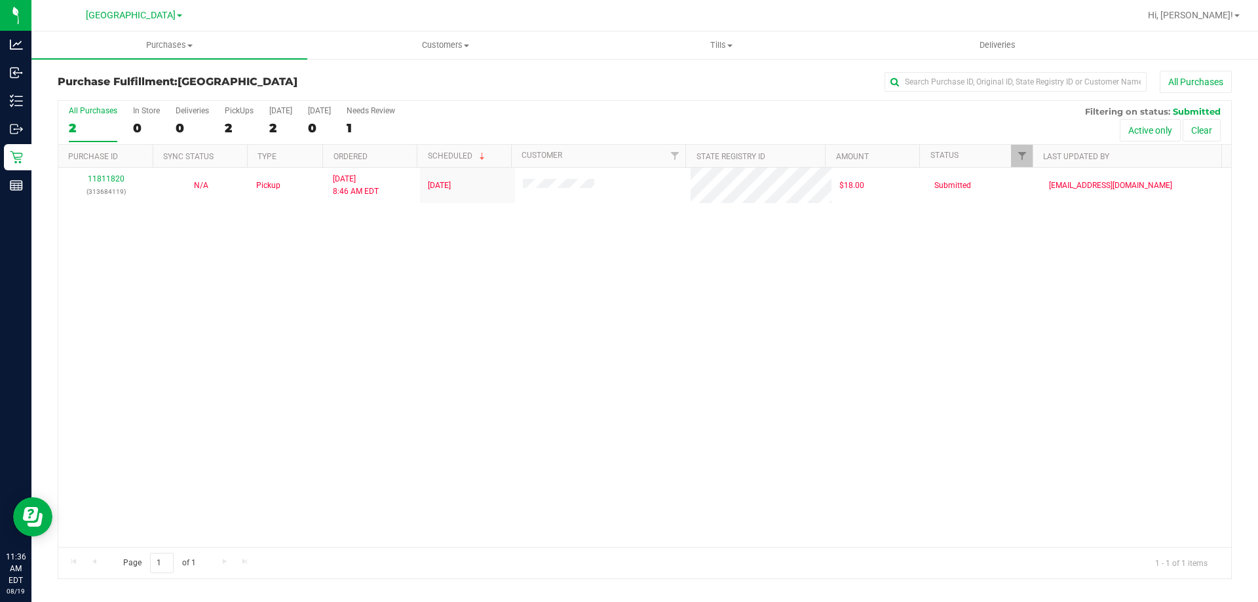
click at [676, 427] on div "11811820 (313684119) N/A Pickup 8/19/2025 8:46 AM EDT 8/19/2025 $18.00 Submitte…" at bounding box center [644, 357] width 1173 height 379
